Goal: Task Accomplishment & Management: Complete application form

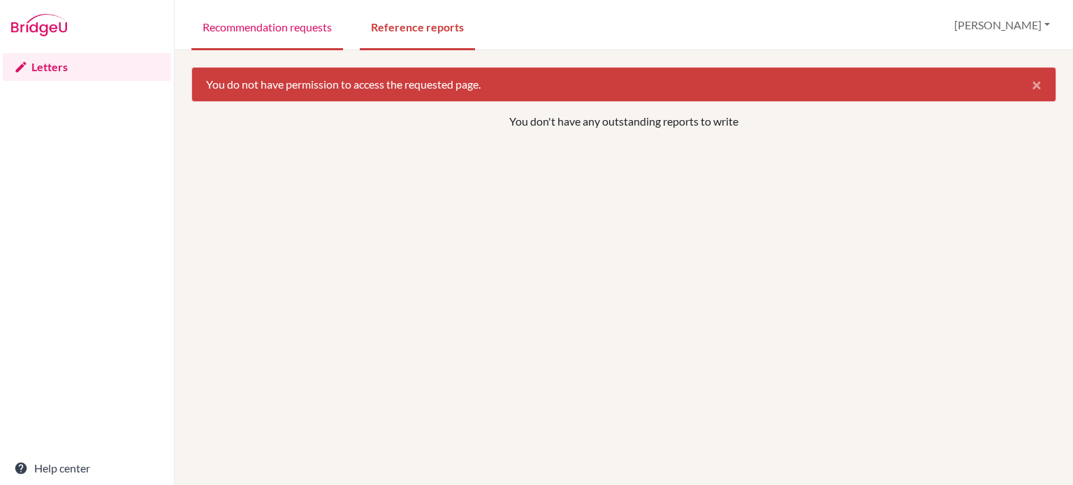
click at [296, 33] on link "Recommendation requests" at bounding box center [267, 26] width 152 height 48
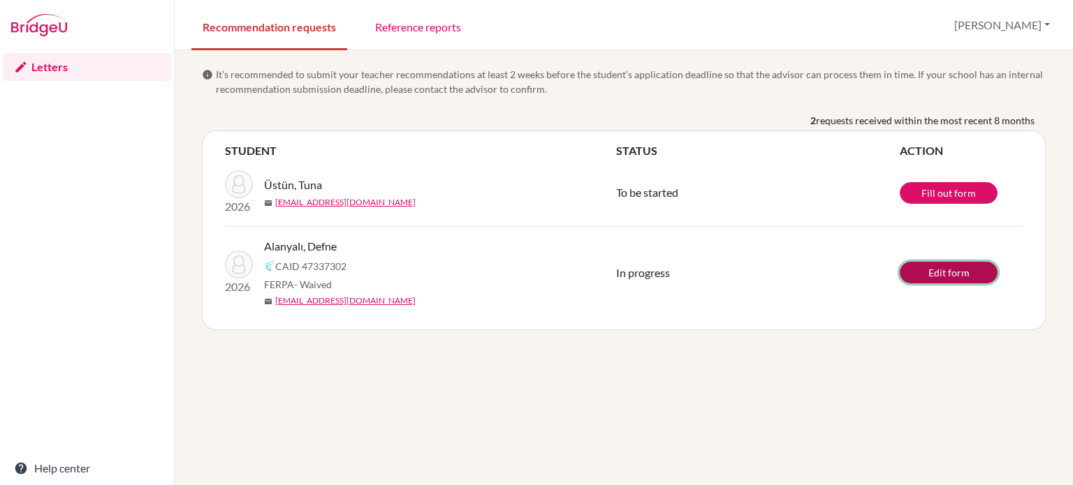
click at [942, 268] on link "Edit form" at bounding box center [949, 273] width 98 height 22
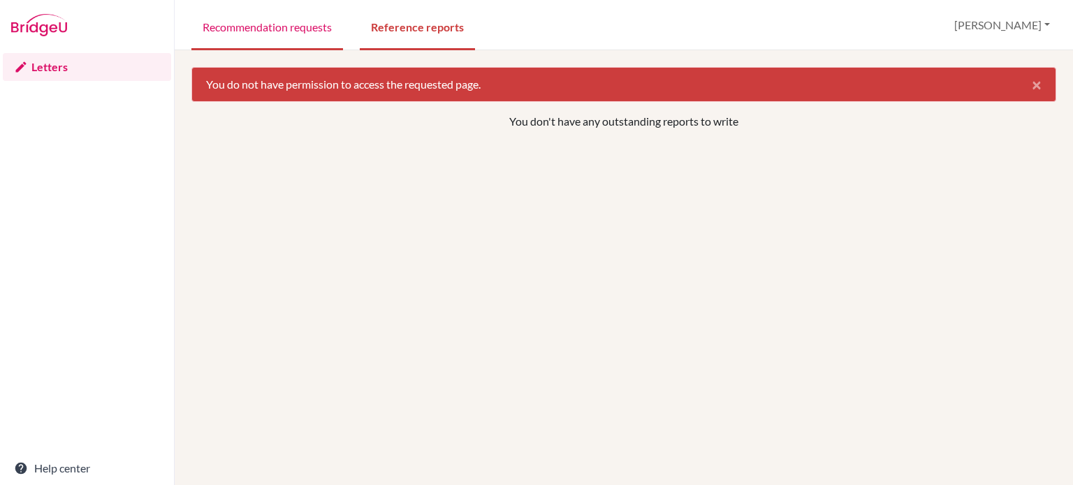
click at [276, 27] on link "Recommendation requests" at bounding box center [267, 26] width 152 height 48
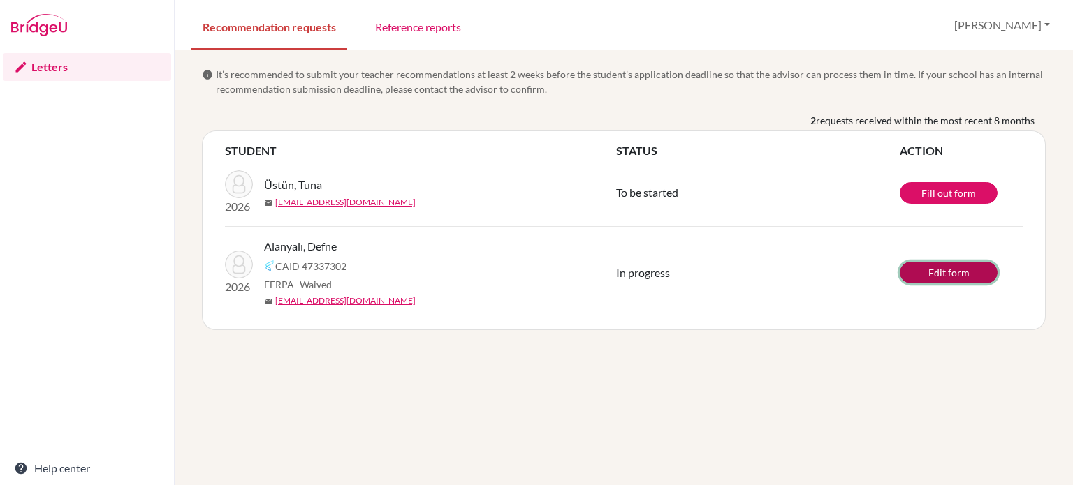
click at [953, 264] on link "Edit form" at bounding box center [949, 273] width 98 height 22
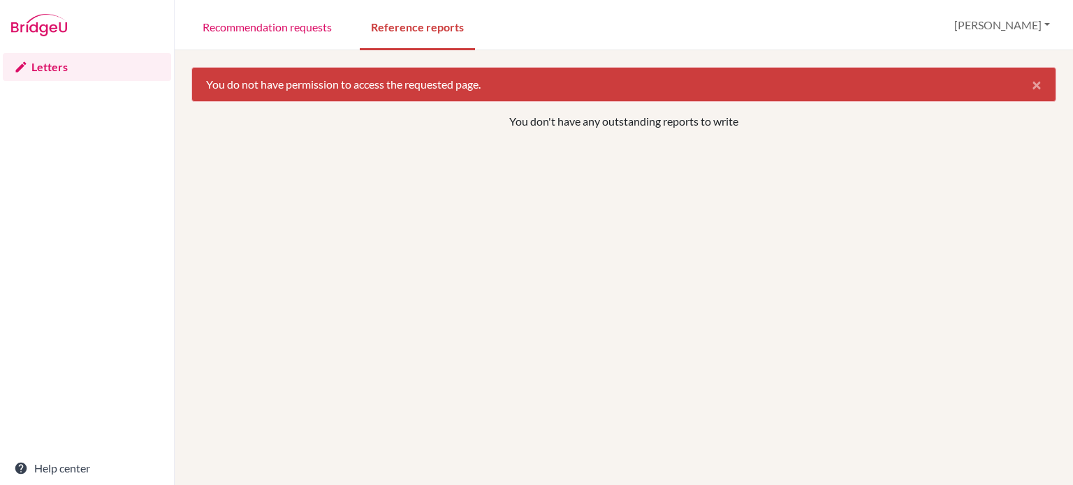
click at [271, 33] on link "Recommendation requests" at bounding box center [267, 26] width 152 height 48
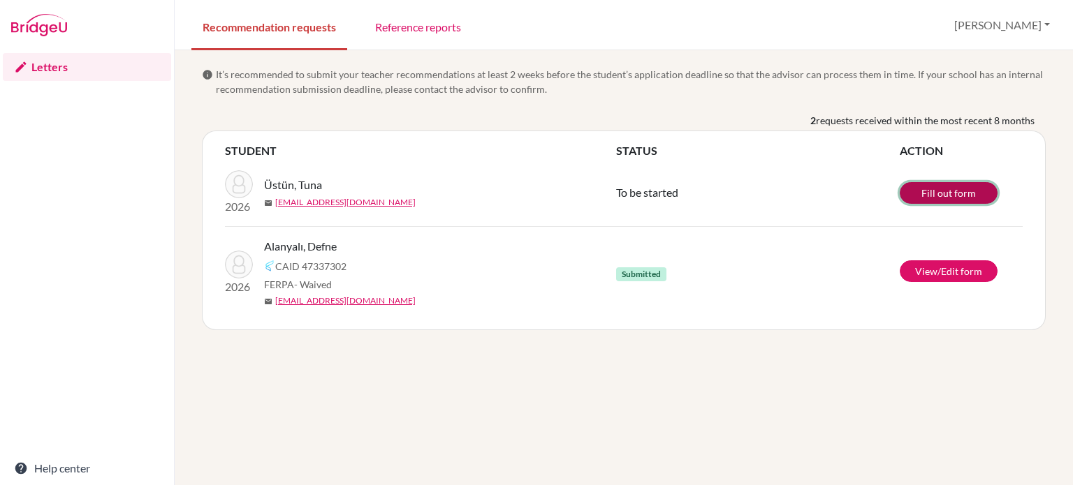
click at [939, 194] on link "Fill out form" at bounding box center [949, 193] width 98 height 22
